Goal: Transaction & Acquisition: Purchase product/service

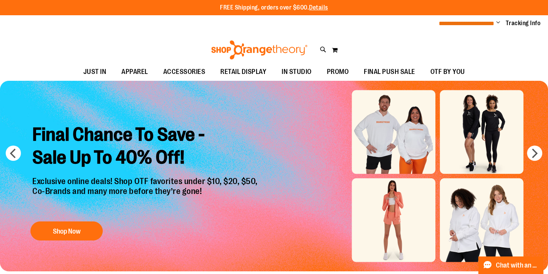
click at [476, 24] on span "**********" at bounding box center [467, 24] width 56 height 6
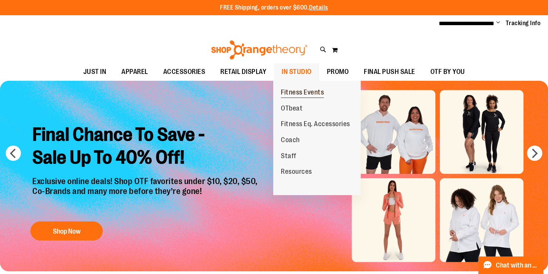
click at [314, 94] on span "Fitness Events" at bounding box center [302, 93] width 43 height 10
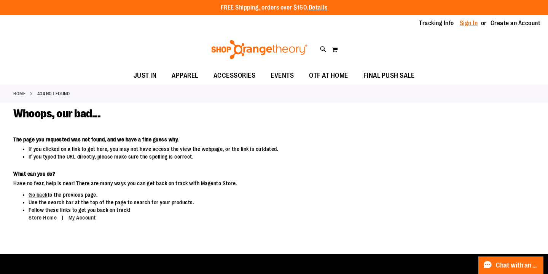
click at [467, 24] on link "Sign In" at bounding box center [469, 23] width 18 height 8
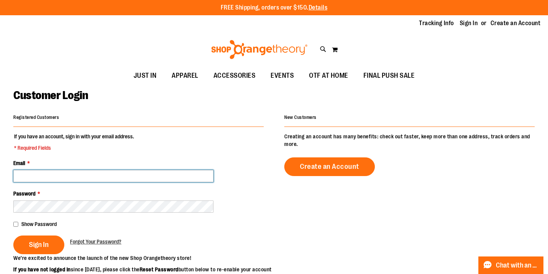
click at [148, 171] on input "Email *" at bounding box center [113, 176] width 200 height 12
type input "**********"
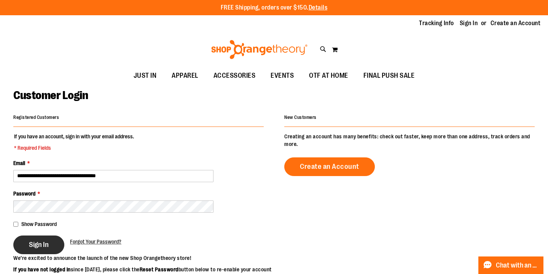
click at [49, 244] on span "Sign In" at bounding box center [39, 244] width 20 height 8
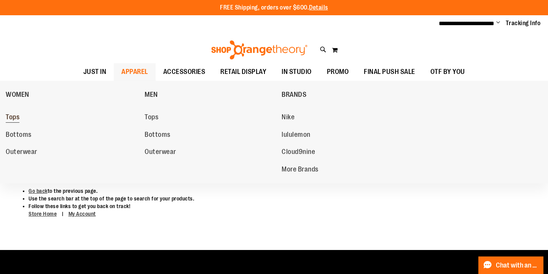
click at [12, 117] on span "Tops" at bounding box center [13, 118] width 14 height 10
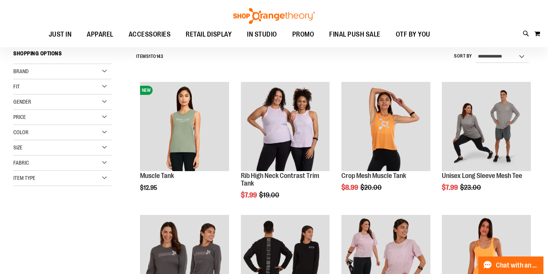
scroll to position [69, 0]
click at [44, 180] on div "Item Type" at bounding box center [62, 177] width 98 height 15
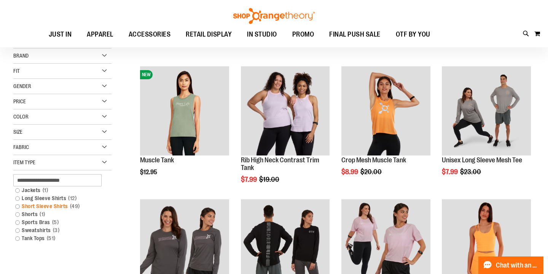
scroll to position [91, 0]
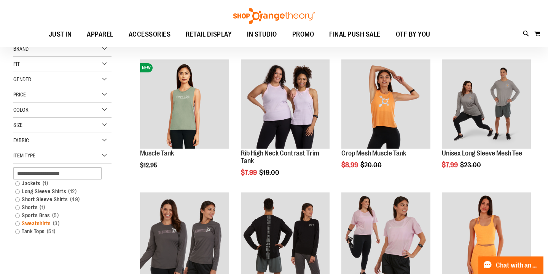
click at [17, 223] on link "Sweatshirts 3 items" at bounding box center [58, 223] width 94 height 8
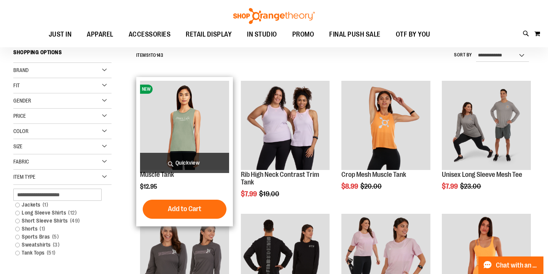
scroll to position [69, 0]
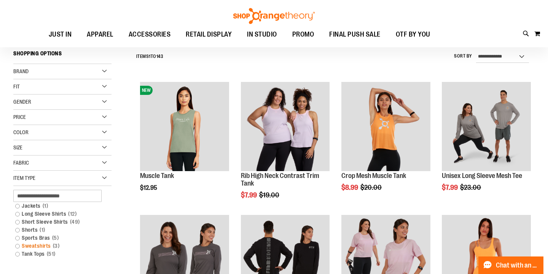
click at [19, 247] on link "Sweatshirts 3 items" at bounding box center [58, 246] width 94 height 8
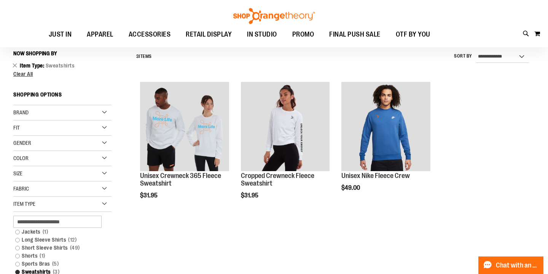
click at [19, 247] on link "Short Sleeve Shirts 49 items" at bounding box center [58, 248] width 94 height 8
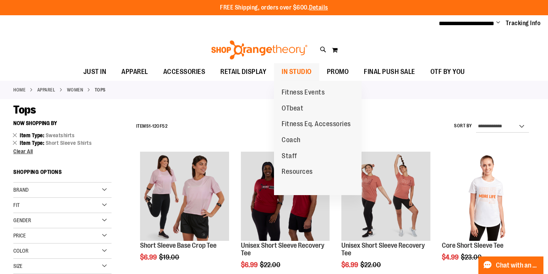
click at [302, 77] on span "IN STUDIO" at bounding box center [297, 71] width 30 height 17
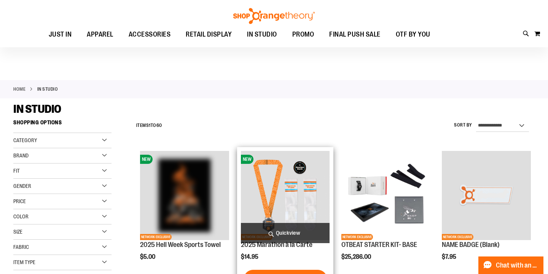
scroll to position [80, 0]
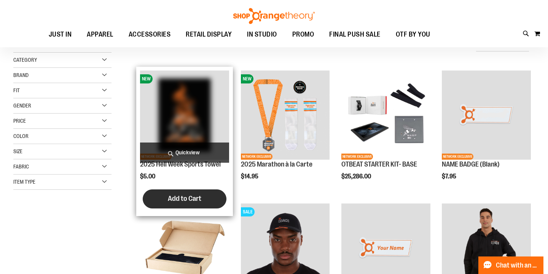
click at [200, 205] on button "Add to Cart" at bounding box center [185, 198] width 84 height 19
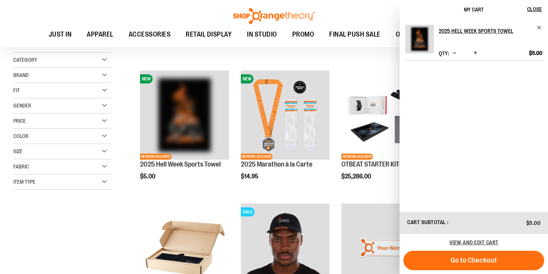
click at [478, 53] on button "Increase product quantity" at bounding box center [476, 54] width 8 height 8
click at [475, 53] on span "Increase product quantity" at bounding box center [476, 53] width 4 height 8
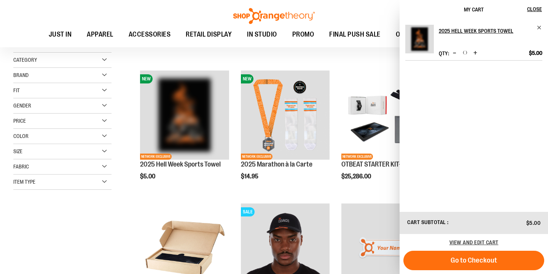
click at [475, 53] on span "Increase product quantity" at bounding box center [476, 53] width 4 height 8
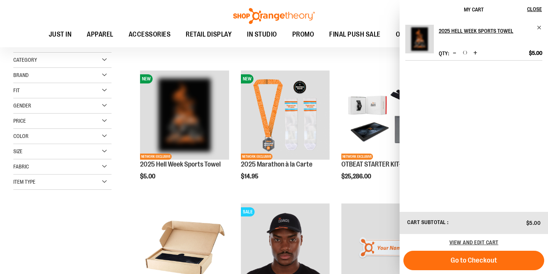
click at [475, 53] on span "Increase product quantity" at bounding box center [476, 53] width 4 height 8
click at [469, 30] on h2 "2025 Hell Week Sports Towel" at bounding box center [485, 31] width 93 height 12
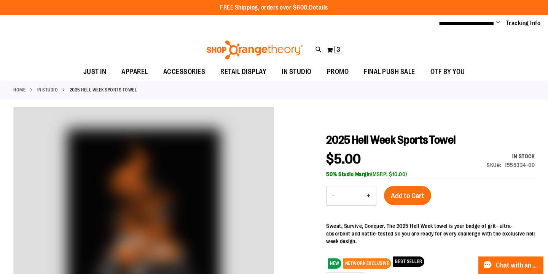
click at [365, 197] on button "+" at bounding box center [368, 195] width 15 height 19
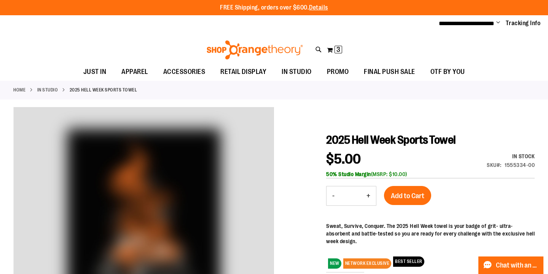
click at [365, 197] on button "+" at bounding box center [368, 195] width 15 height 19
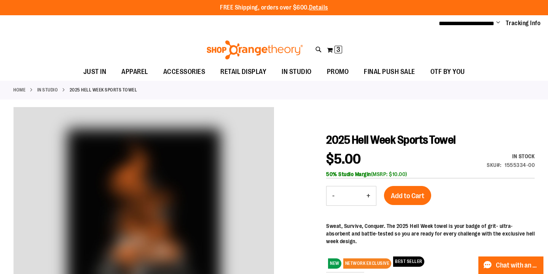
click at [365, 197] on button "+" at bounding box center [368, 195] width 15 height 19
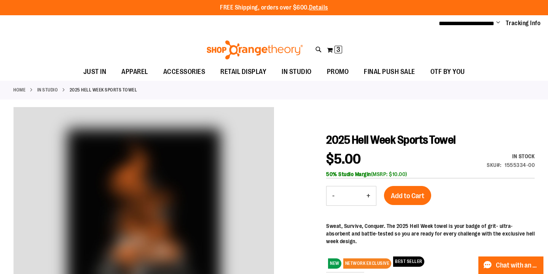
click at [365, 197] on button "+" at bounding box center [368, 195] width 15 height 19
type input "**"
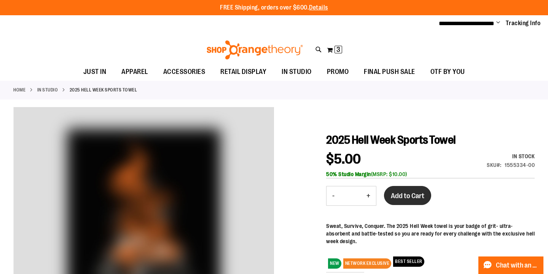
click at [404, 192] on span "Add to Cart" at bounding box center [408, 196] width 34 height 8
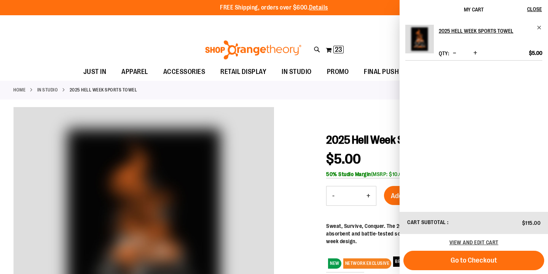
click at [456, 55] on span "Decrease product quantity" at bounding box center [454, 53] width 3 height 8
click at [454, 53] on span "Decrease product quantity" at bounding box center [454, 53] width 3 height 8
click at [532, 9] on span "Close" at bounding box center [534, 9] width 15 height 6
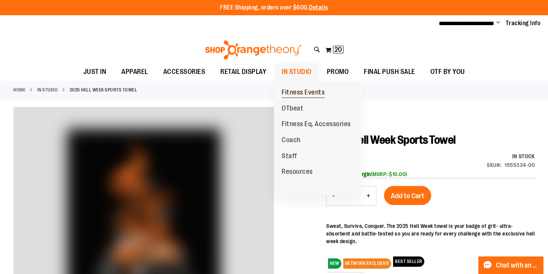
click at [305, 91] on span "Fitness Events" at bounding box center [303, 93] width 43 height 10
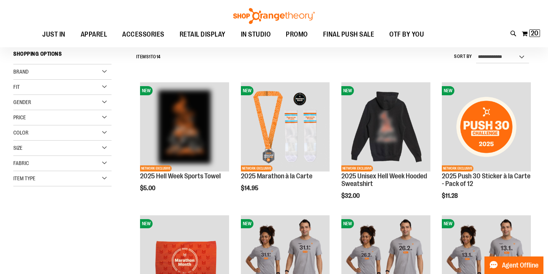
scroll to position [81, 0]
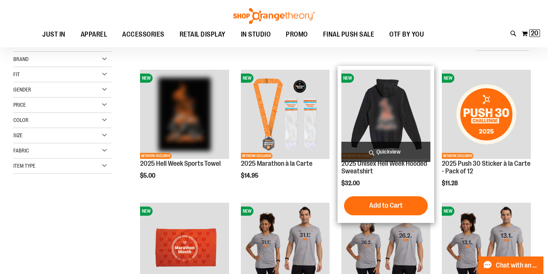
click at [394, 112] on img "product" at bounding box center [386, 114] width 89 height 89
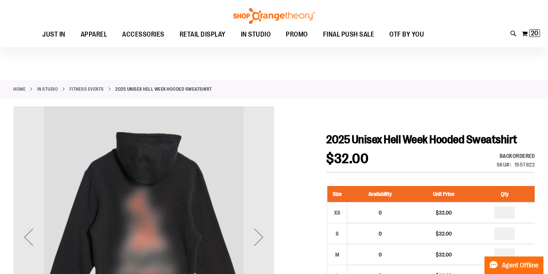
scroll to position [50, 0]
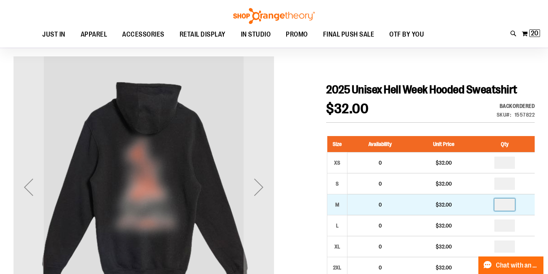
drag, startPoint x: 511, startPoint y: 204, endPoint x: 484, endPoint y: 203, distance: 27.1
click at [484, 203] on td at bounding box center [505, 204] width 60 height 21
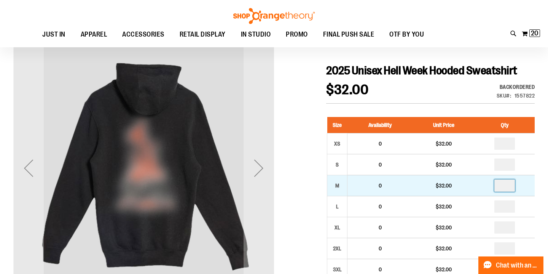
scroll to position [70, 0]
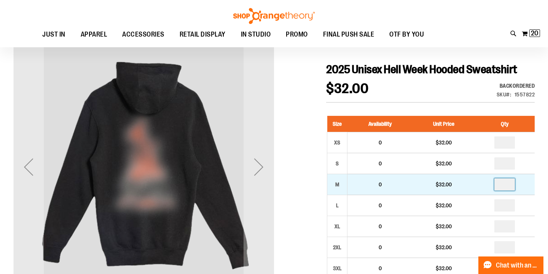
type input "*"
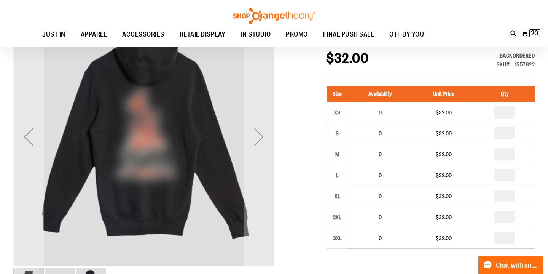
scroll to position [103, 0]
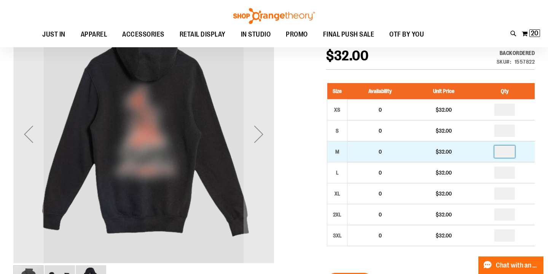
drag, startPoint x: 510, startPoint y: 150, endPoint x: 492, endPoint y: 150, distance: 17.9
click at [492, 150] on td "*" at bounding box center [505, 151] width 60 height 21
type input "*"
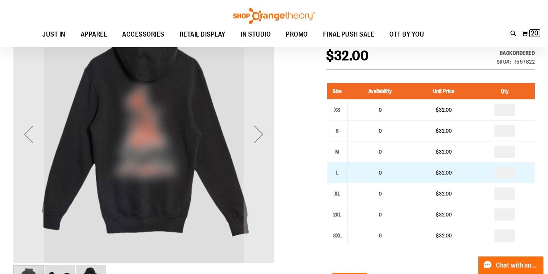
click at [513, 173] on input "number" at bounding box center [505, 172] width 21 height 12
type input "*"
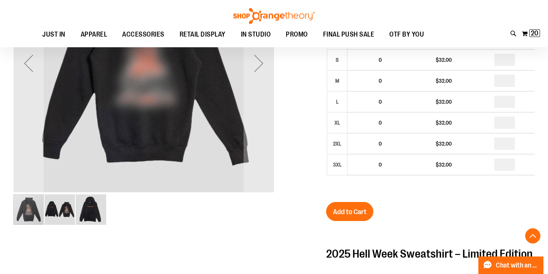
scroll to position [224, 0]
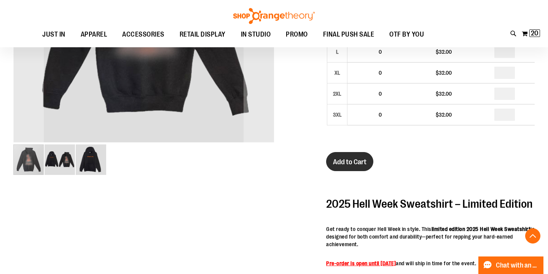
click at [358, 163] on span "Add to Cart" at bounding box center [350, 162] width 34 height 8
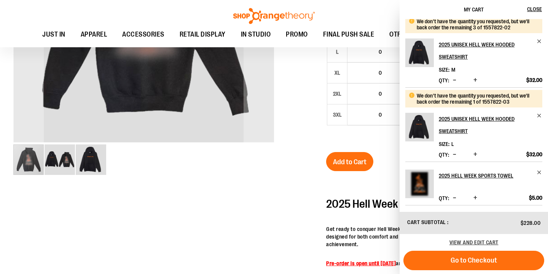
scroll to position [0, 0]
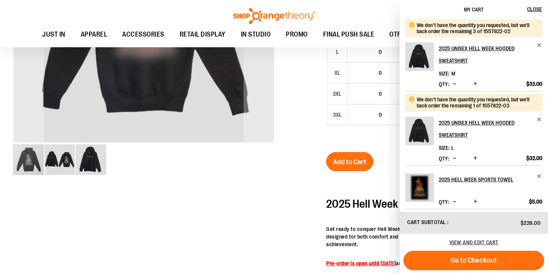
click at [299, 163] on div at bounding box center [274, 172] width 522 height 578
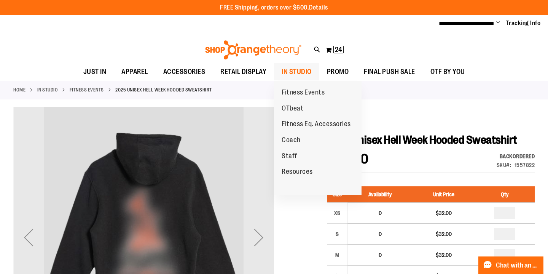
click at [297, 70] on span "IN STUDIO" at bounding box center [297, 71] width 30 height 17
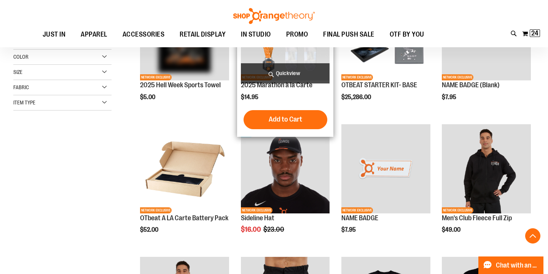
scroll to position [160, 0]
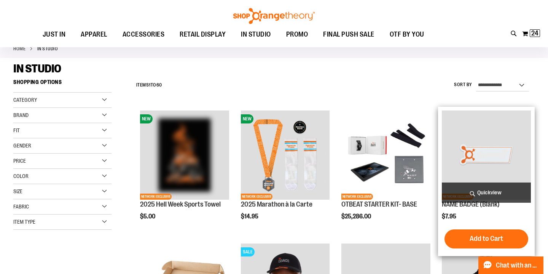
scroll to position [45, 0]
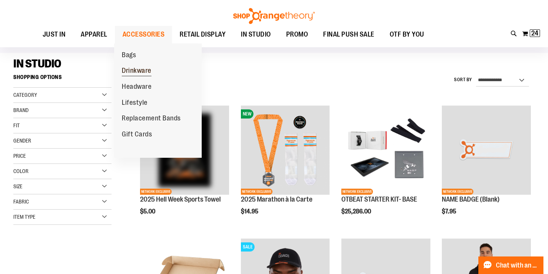
click at [137, 73] on span "Drinkware" at bounding box center [137, 72] width 30 height 10
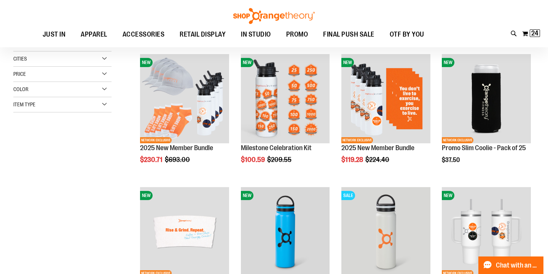
scroll to position [96, 0]
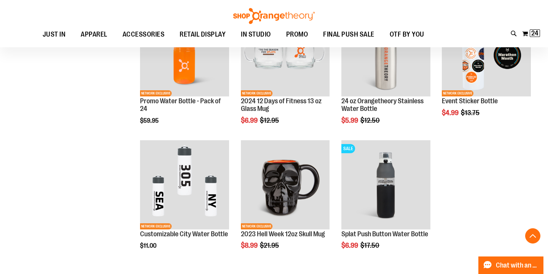
scroll to position [471, 0]
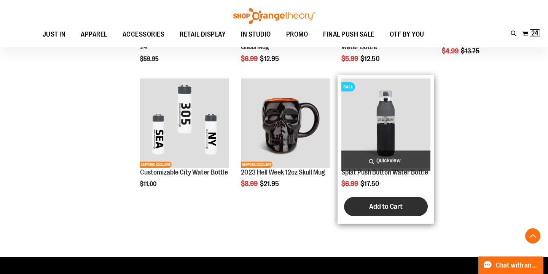
click at [391, 209] on span "Add to Cart" at bounding box center [386, 206] width 34 height 8
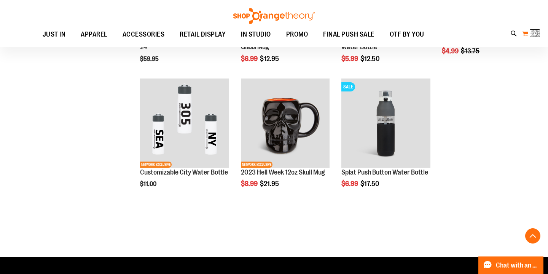
click at [535, 32] on img at bounding box center [535, 33] width 9 height 9
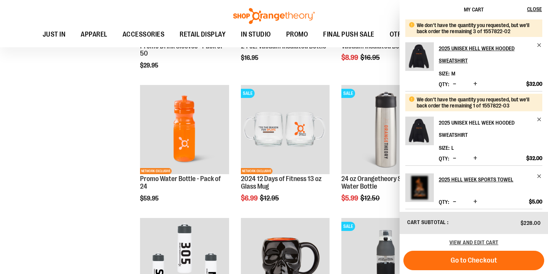
scroll to position [245, 0]
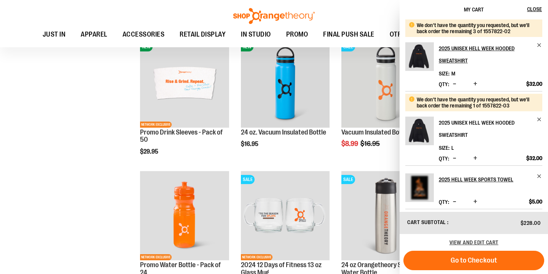
scroll to position [4, 0]
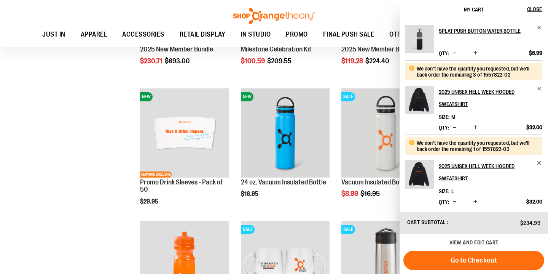
scroll to position [130, 0]
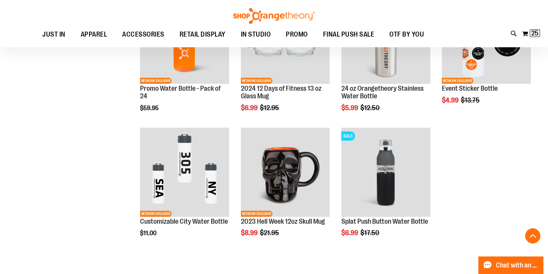
scroll to position [423, 0]
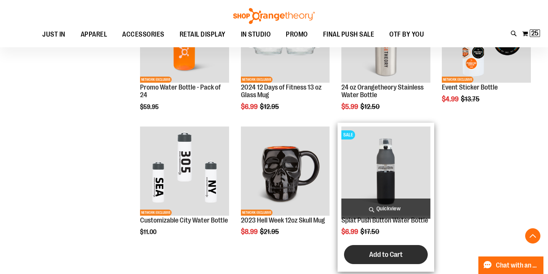
click at [380, 254] on span "Add to Cart" at bounding box center [386, 254] width 34 height 8
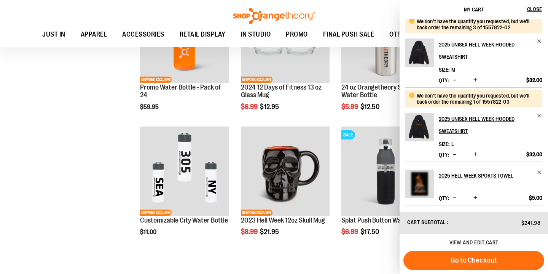
scroll to position [0, 0]
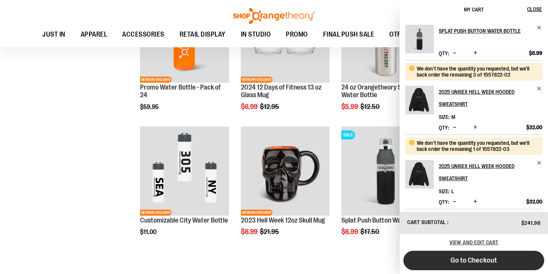
click at [473, 262] on span "Go to Checkout" at bounding box center [474, 260] width 46 height 8
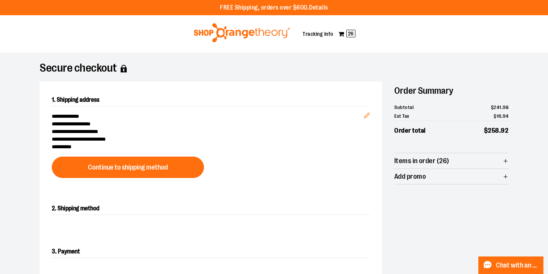
click at [532, 273] on div at bounding box center [274, 274] width 548 height 0
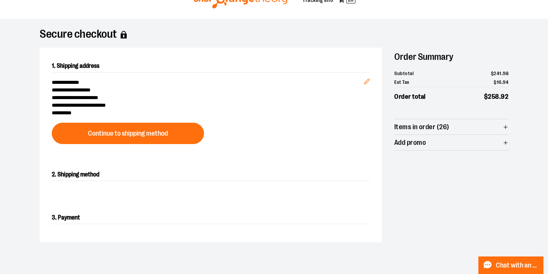
scroll to position [36, 0]
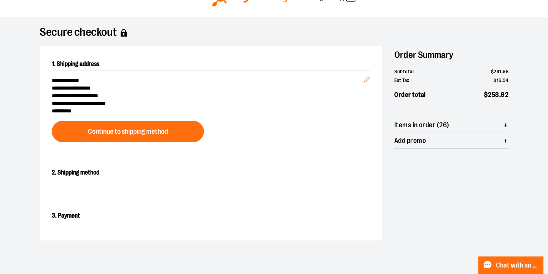
click at [492, 123] on span "Items in order (26)" at bounding box center [452, 124] width 114 height 15
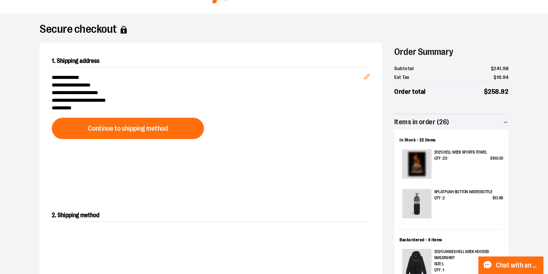
scroll to position [43, 0]
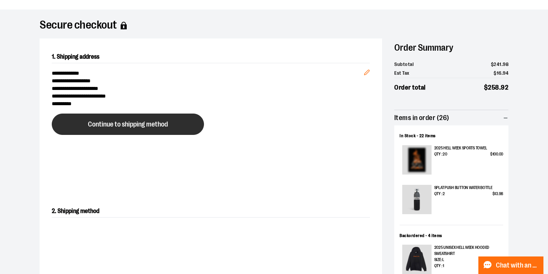
click at [175, 124] on button "Continue to shipping method" at bounding box center [128, 123] width 152 height 21
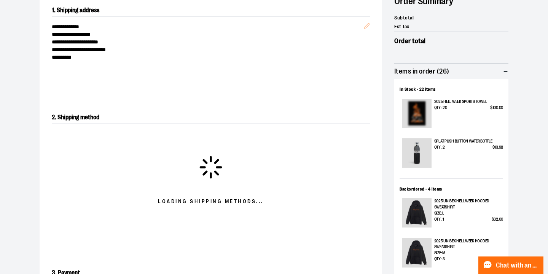
scroll to position [100, 0]
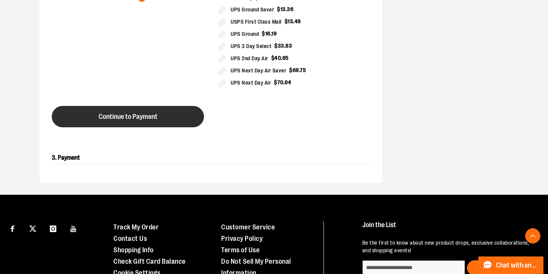
click at [142, 113] on span "Continue to Payment" at bounding box center [128, 116] width 59 height 7
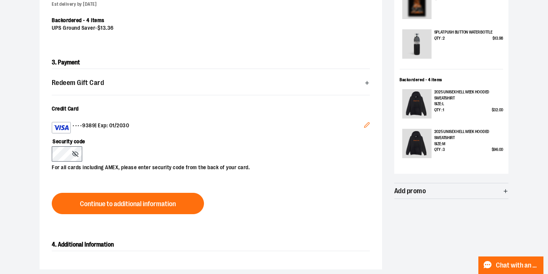
scroll to position [217, 0]
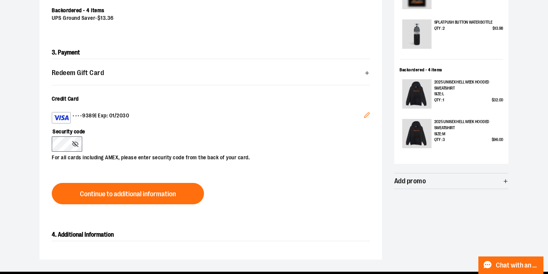
click at [158, 138] on div "Security code For all cards including AMEX, please enter security code from the…" at bounding box center [207, 142] width 311 height 38
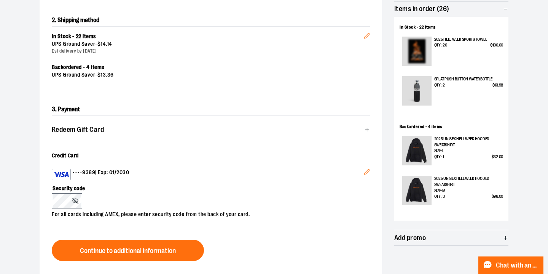
scroll to position [192, 0]
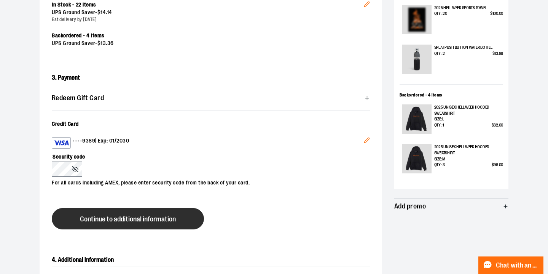
click at [102, 218] on span "Continue to additional information" at bounding box center [128, 219] width 96 height 7
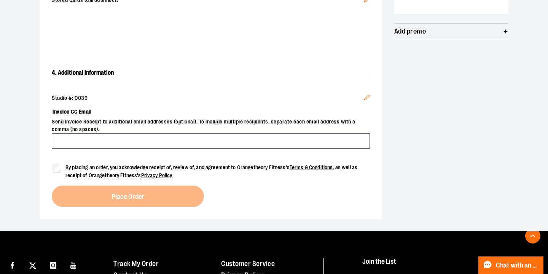
scroll to position [369, 0]
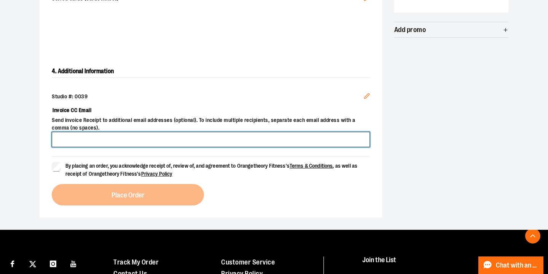
click at [83, 140] on input "Invoice CC Email" at bounding box center [211, 139] width 318 height 15
type input "**********"
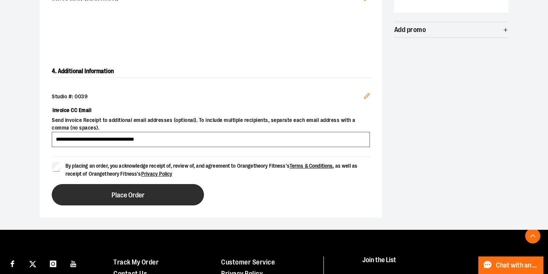
click at [100, 192] on button "Place Order" at bounding box center [128, 194] width 152 height 21
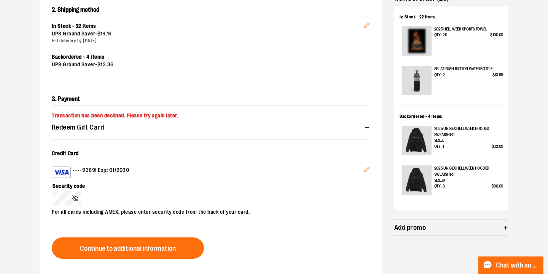
scroll to position [177, 0]
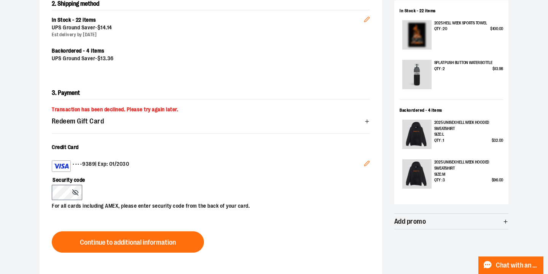
click at [366, 165] on icon "Edit" at bounding box center [366, 163] width 5 height 5
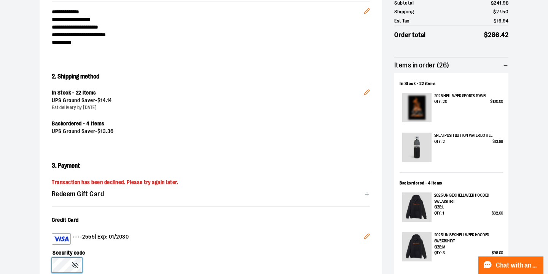
scroll to position [0, 0]
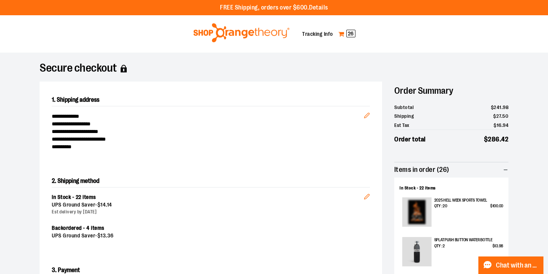
click at [352, 32] on span "26" at bounding box center [351, 34] width 9 height 8
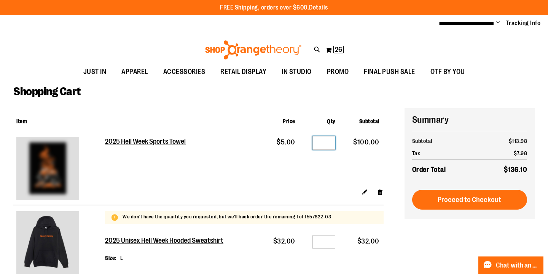
drag, startPoint x: 306, startPoint y: 141, endPoint x: 302, endPoint y: 141, distance: 4.2
click at [302, 141] on td "Qty **" at bounding box center [320, 159] width 40 height 57
type input "**"
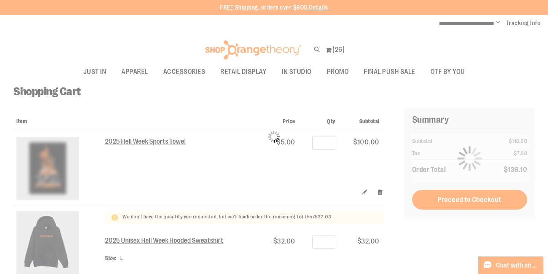
click at [532, 273] on div at bounding box center [274, 274] width 548 height 0
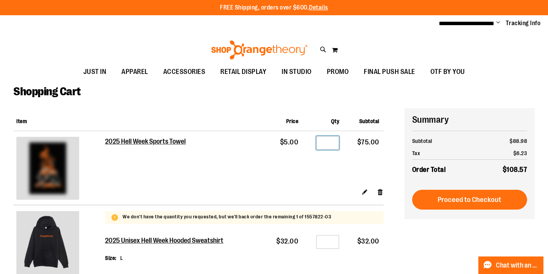
drag, startPoint x: 334, startPoint y: 144, endPoint x: 312, endPoint y: 143, distance: 22.1
click at [312, 143] on div "Qty **" at bounding box center [323, 144] width 32 height 11
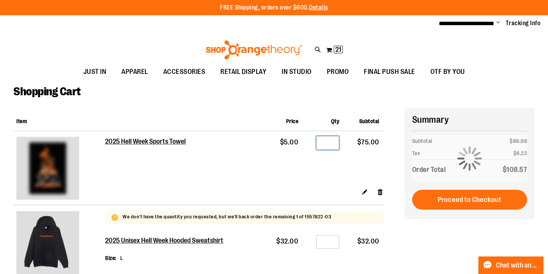
drag, startPoint x: 331, startPoint y: 142, endPoint x: 309, endPoint y: 142, distance: 21.7
click at [310, 142] on div "Qty **" at bounding box center [323, 144] width 32 height 11
type input "**"
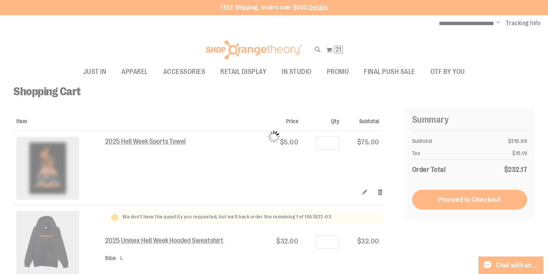
click at [527, 273] on div at bounding box center [274, 274] width 548 height 0
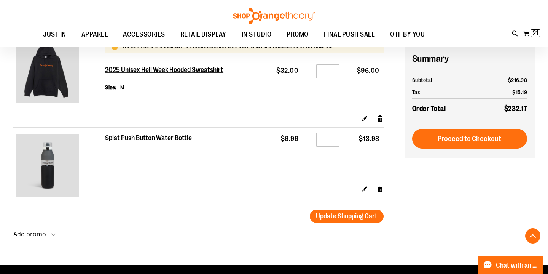
scroll to position [266, 0]
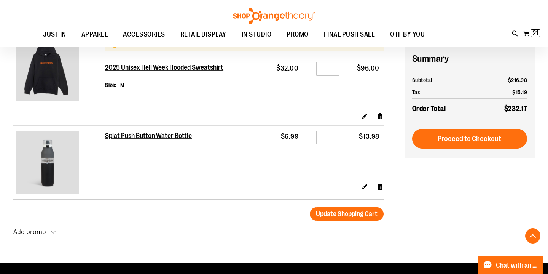
click at [527, 8] on div at bounding box center [274, 8] width 548 height 0
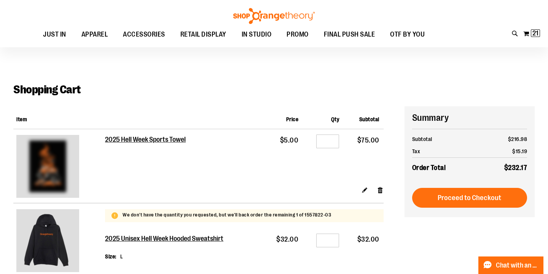
scroll to position [0, 0]
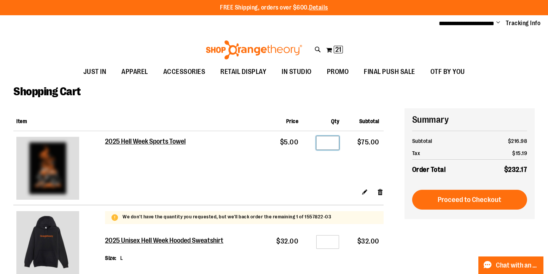
click at [329, 144] on input "**" at bounding box center [327, 143] width 23 height 14
drag, startPoint x: 336, startPoint y: 144, endPoint x: 299, endPoint y: 144, distance: 37.3
click at [304, 144] on td "Qty **" at bounding box center [323, 159] width 41 height 57
click at [535, 273] on div at bounding box center [274, 274] width 548 height 0
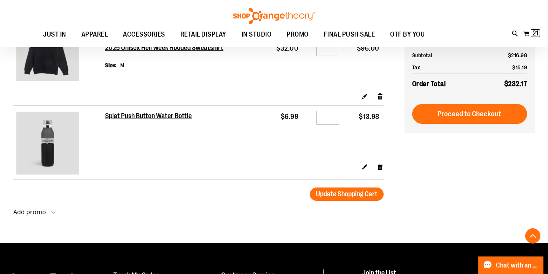
scroll to position [286, 0]
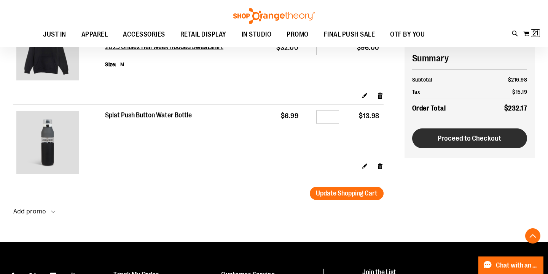
click at [434, 144] on button "Proceed to Checkout" at bounding box center [469, 138] width 115 height 20
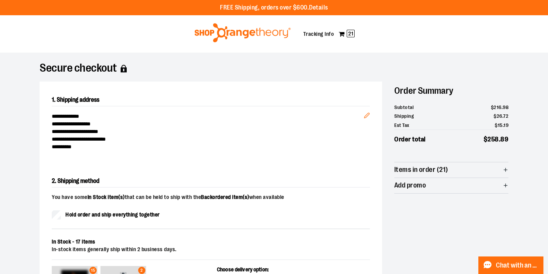
click at [531, 273] on div at bounding box center [274, 274] width 548 height 0
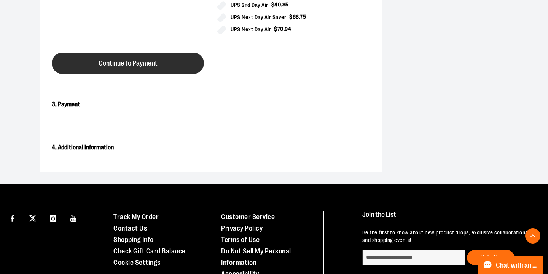
click at [118, 64] on span "Continue to Payment" at bounding box center [128, 63] width 59 height 7
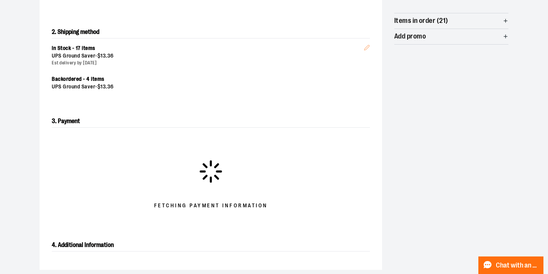
scroll to position [144, 0]
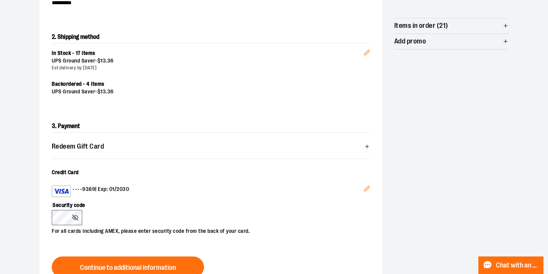
click at [370, 187] on button "Edit" at bounding box center [367, 189] width 18 height 21
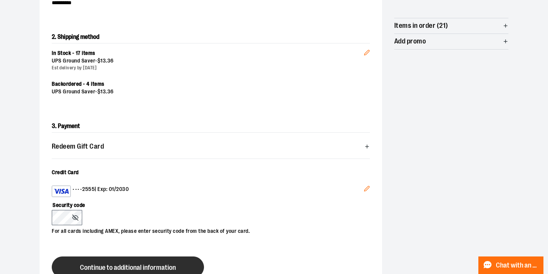
click at [93, 271] on button "Continue to additional information" at bounding box center [128, 266] width 152 height 21
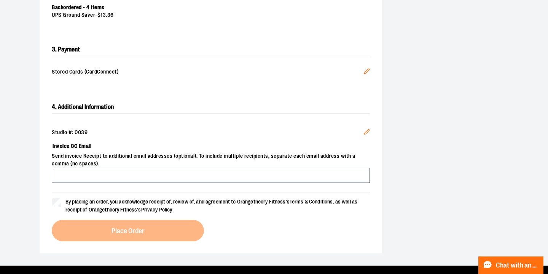
scroll to position [222, 0]
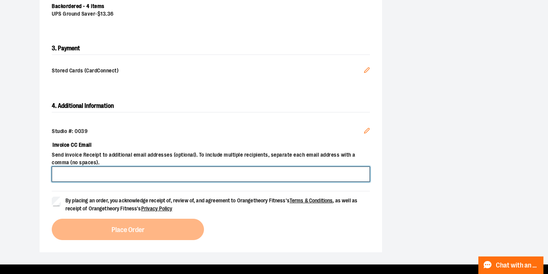
click at [177, 176] on input "Invoice CC Email" at bounding box center [211, 173] width 318 height 15
type input "**********"
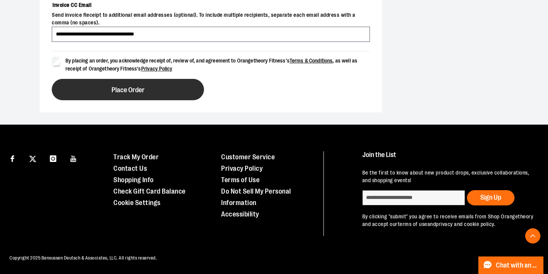
click at [109, 87] on button "Place Order" at bounding box center [128, 89] width 152 height 21
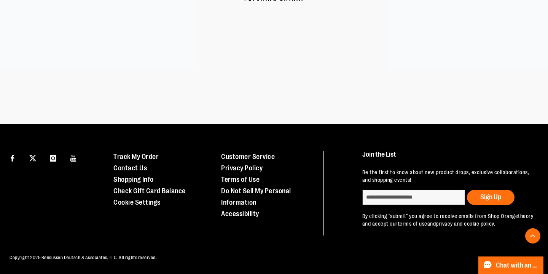
scroll to position [220, 0]
